Goal: Information Seeking & Learning: Learn about a topic

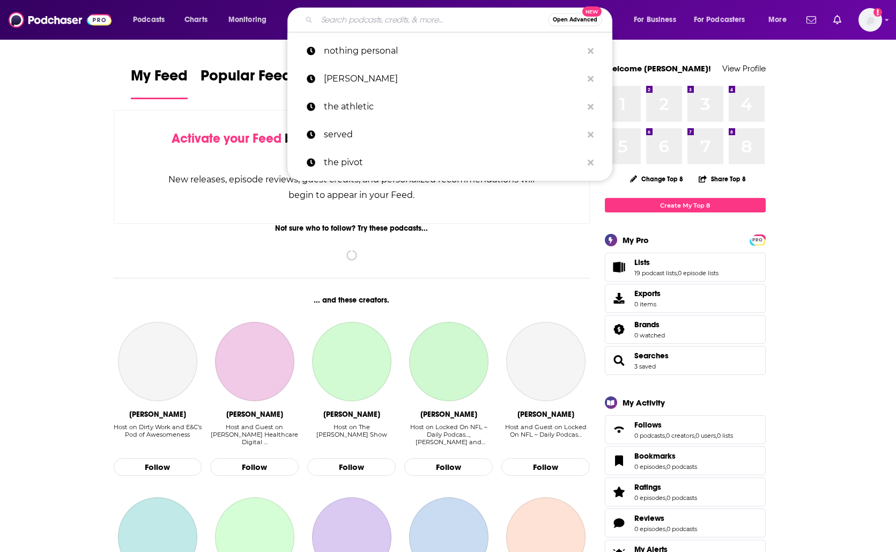
click at [385, 14] on input "Search podcasts, credits, & more..." at bounding box center [432, 19] width 231 height 17
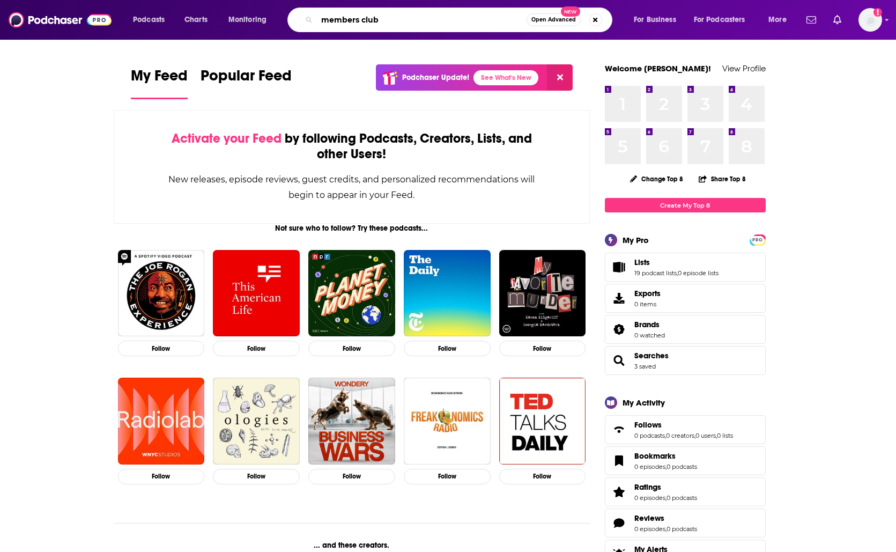
type input "members club"
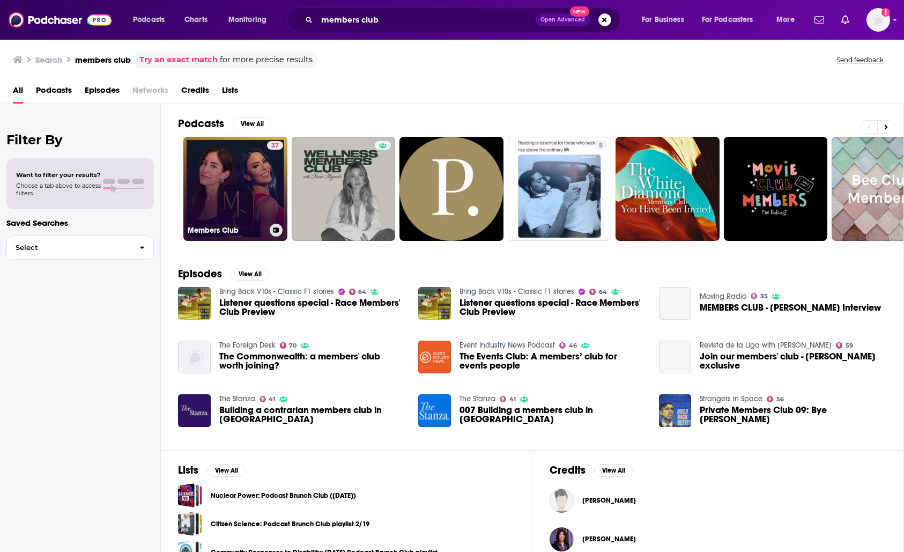
click at [238, 152] on link "37 Members Club" at bounding box center [235, 189] width 104 height 104
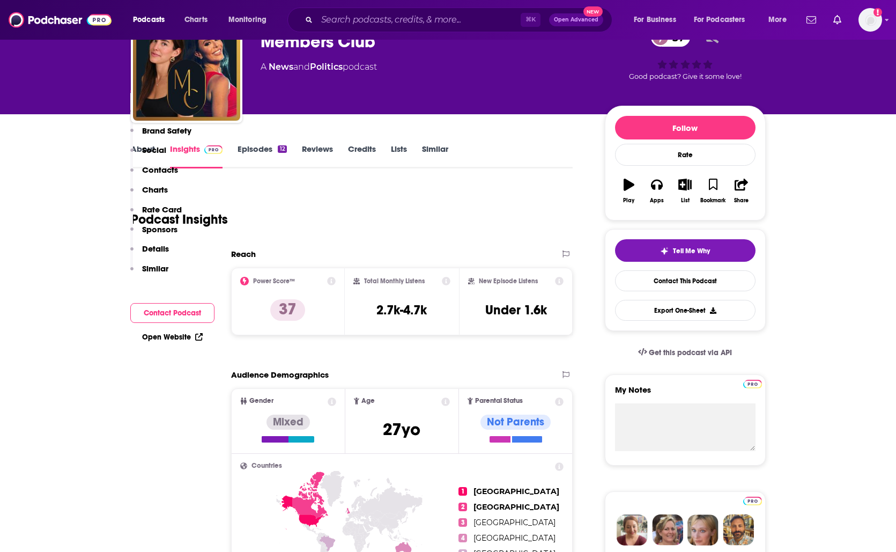
scroll to position [484, 0]
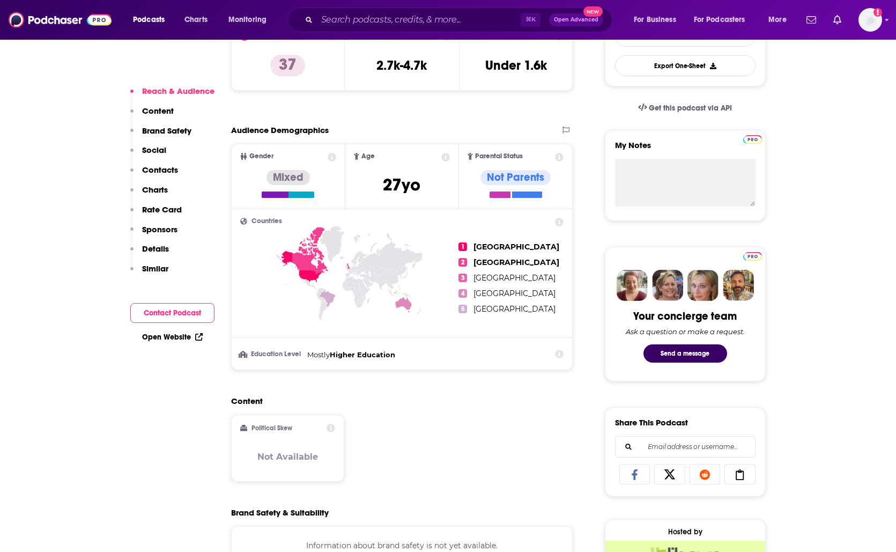
click at [154, 244] on p "Details" at bounding box center [155, 248] width 27 height 10
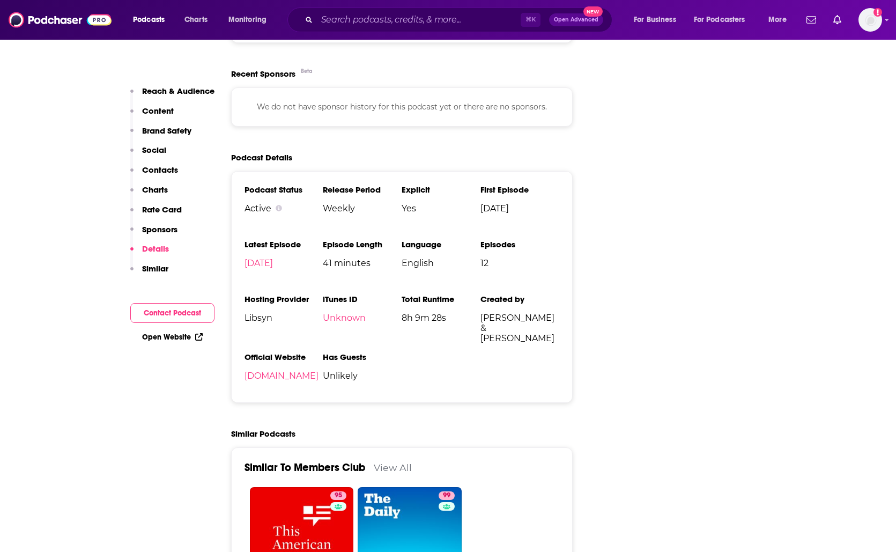
scroll to position [1313, 0]
